Goal: Understand process/instructions

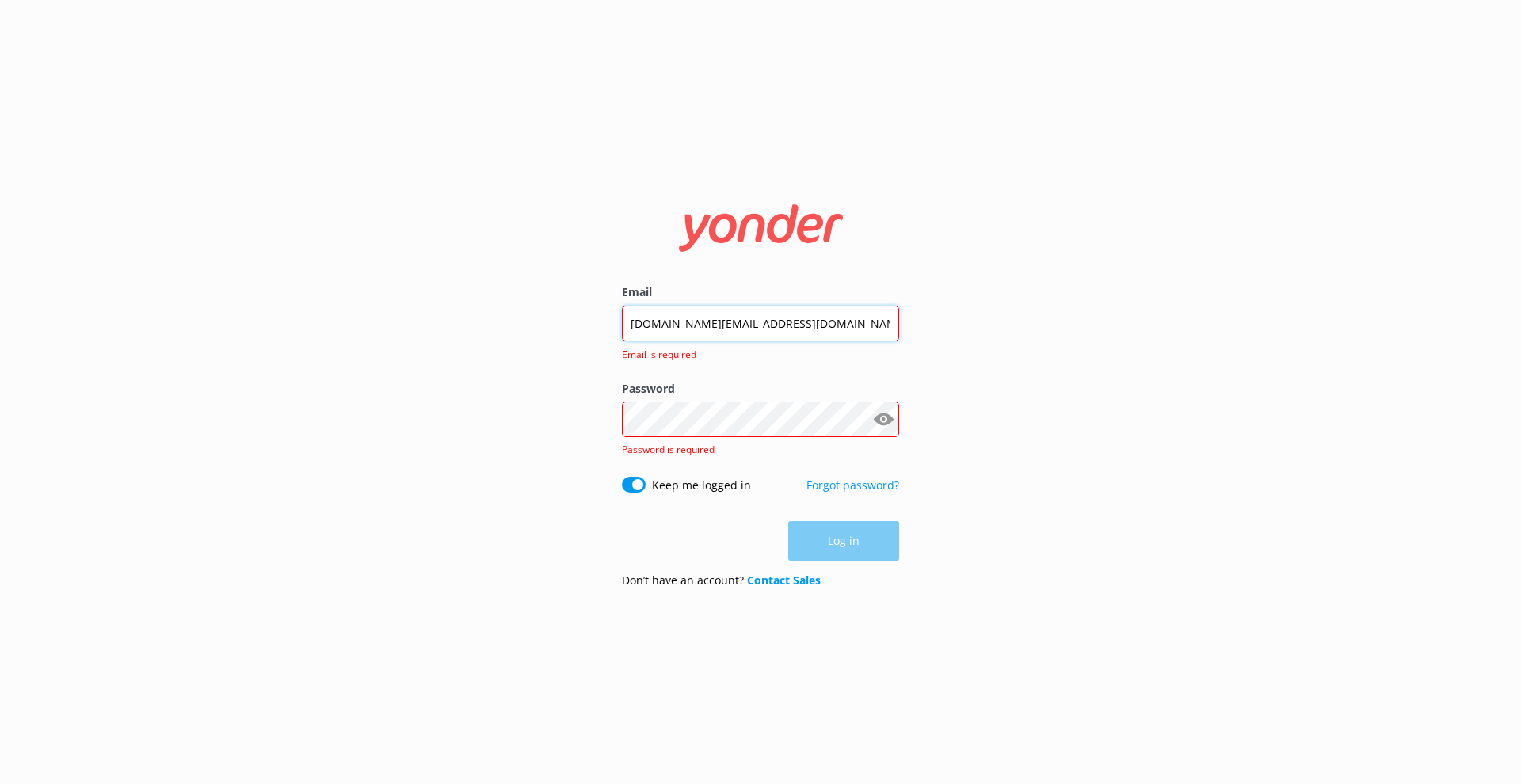
type input "[DOMAIN_NAME][EMAIL_ADDRESS][DOMAIN_NAME]"
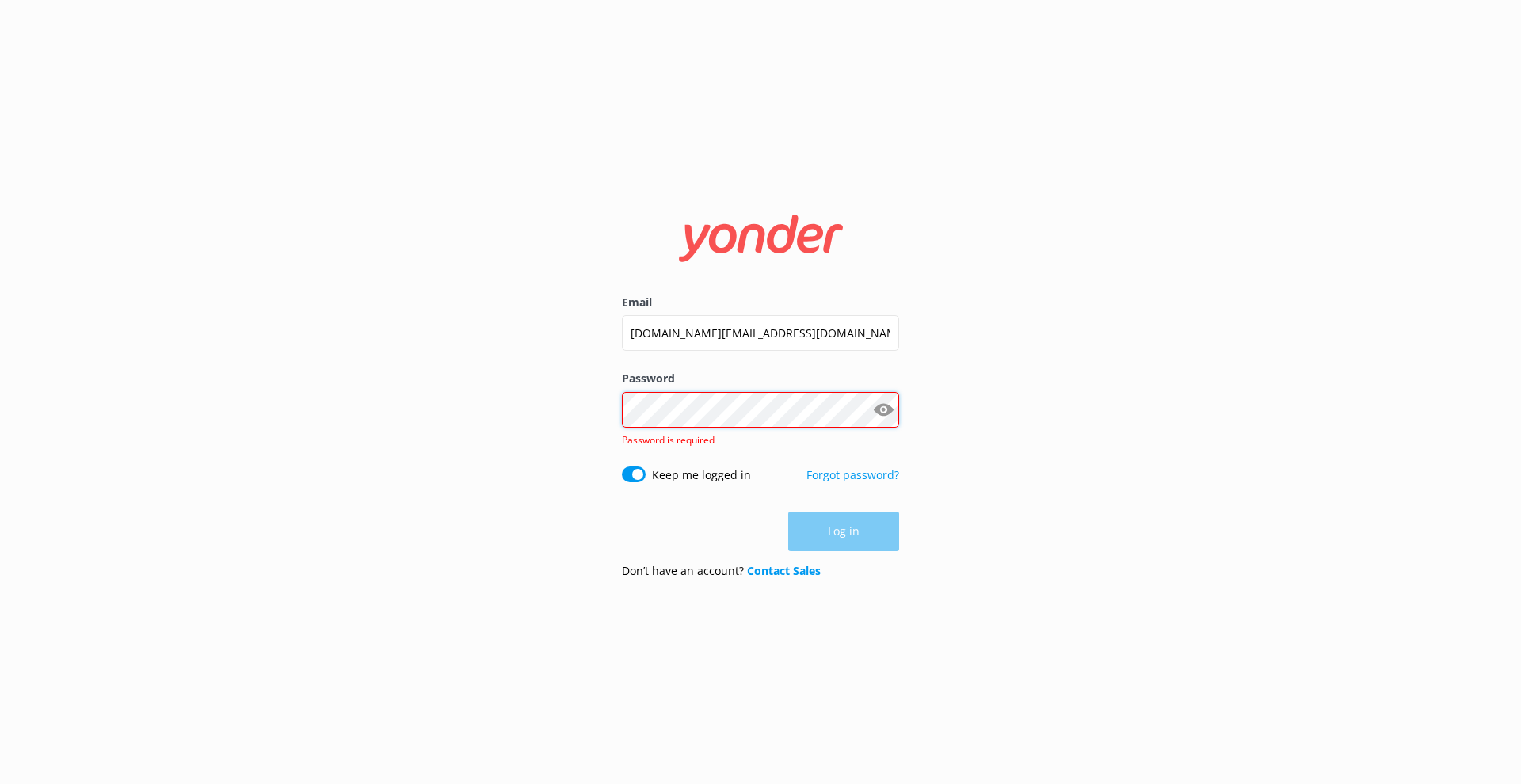
click at [844, 520] on button "Log in" at bounding box center [844, 531] width 111 height 40
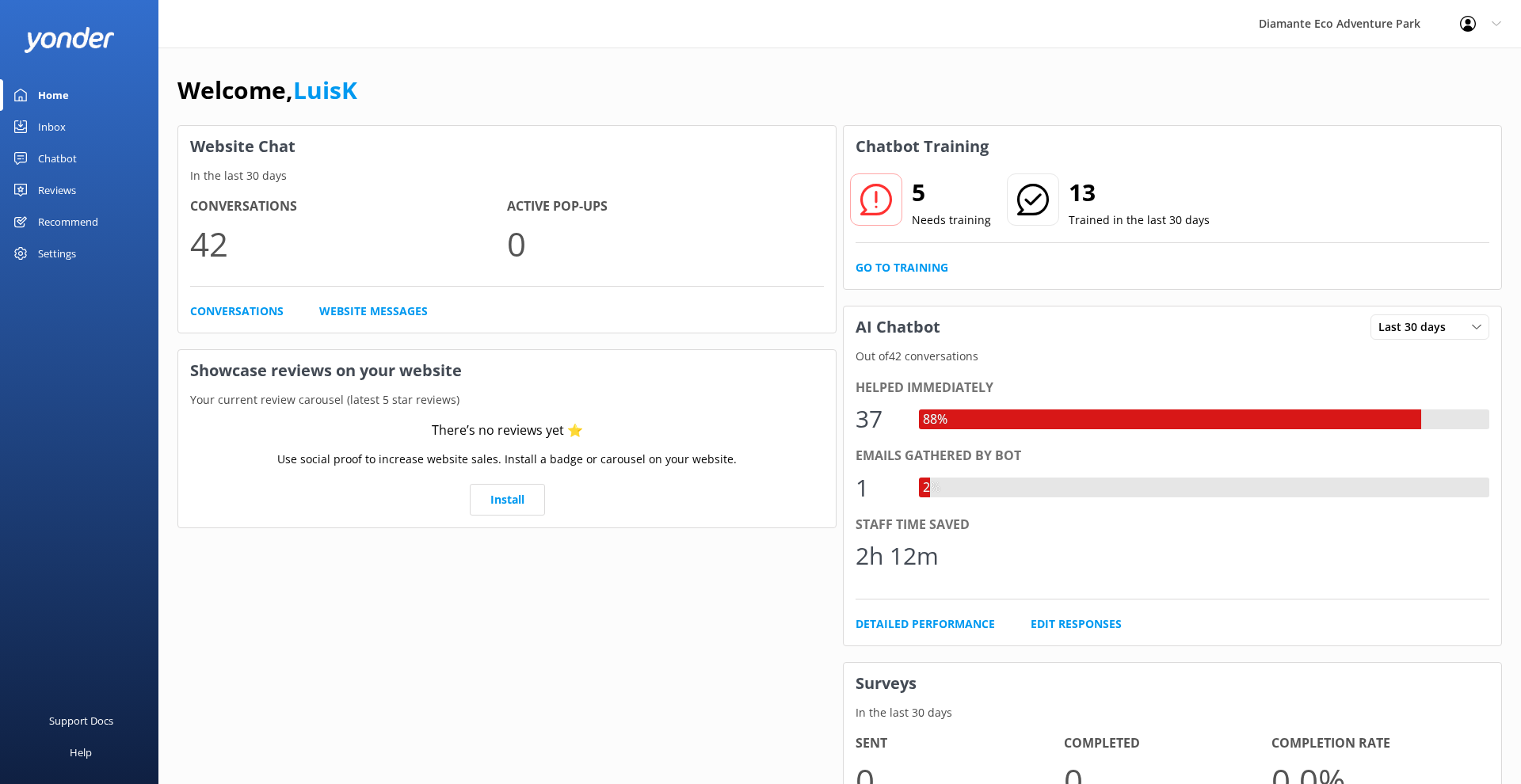
click at [884, 200] on icon at bounding box center [876, 200] width 31 height 31
click at [918, 216] on p "Needs training" at bounding box center [952, 220] width 80 height 17
click at [868, 210] on icon at bounding box center [876, 200] width 31 height 31
click at [876, 194] on use at bounding box center [876, 200] width 31 height 31
click at [877, 189] on icon at bounding box center [876, 200] width 31 height 31
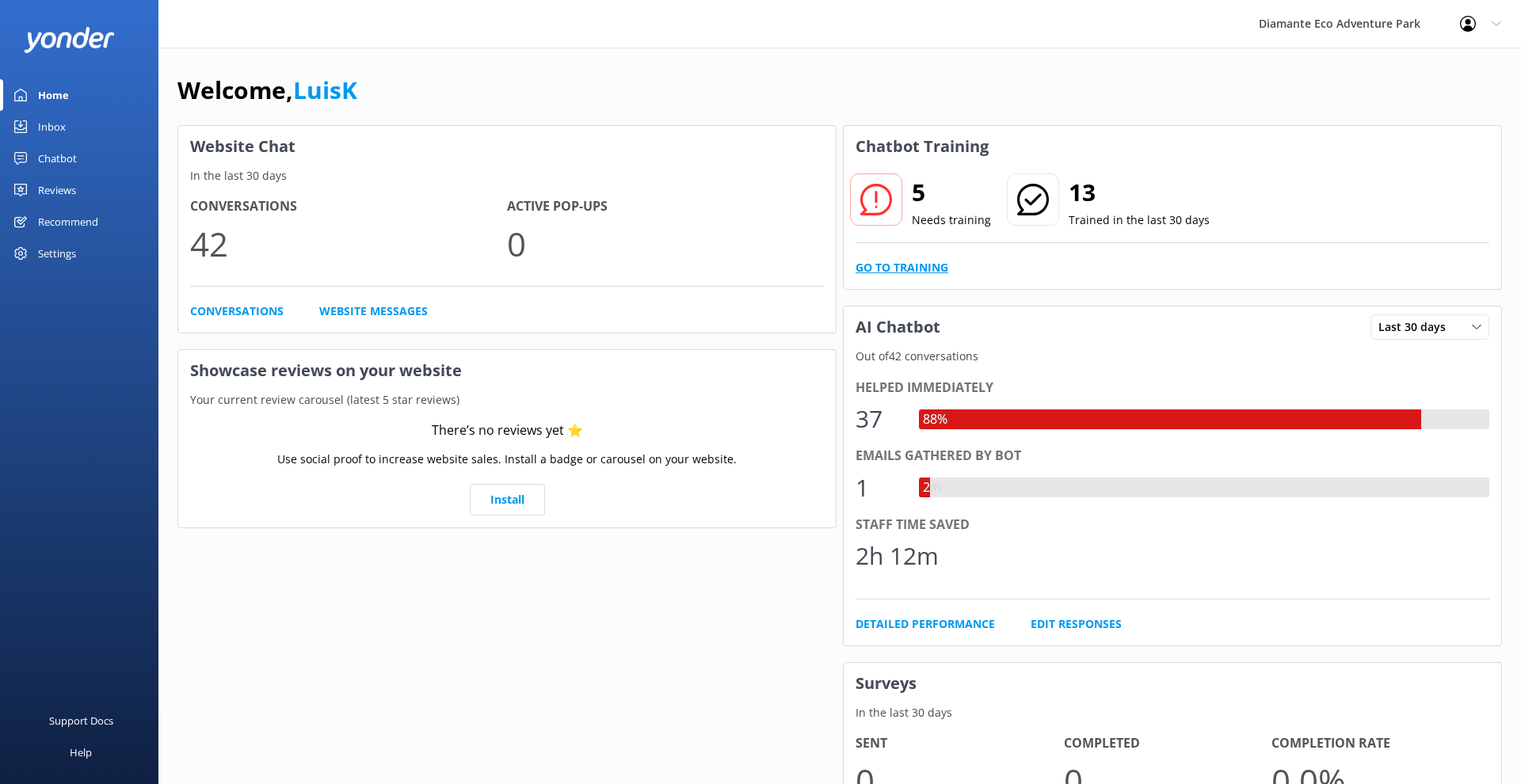
click at [909, 267] on link "Go to Training" at bounding box center [902, 267] width 93 height 17
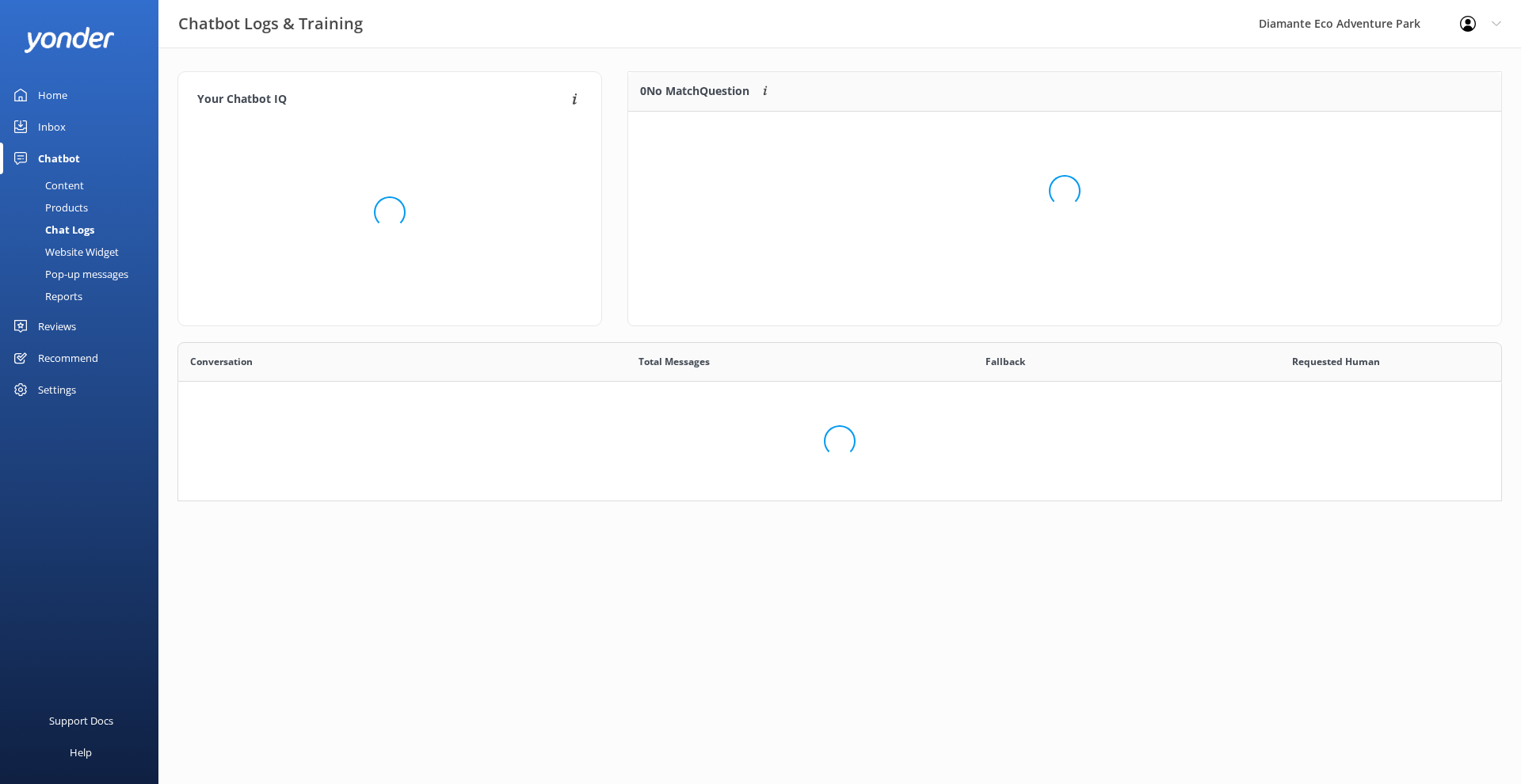
scroll to position [199, 873]
